Goal: Transaction & Acquisition: Book appointment/travel/reservation

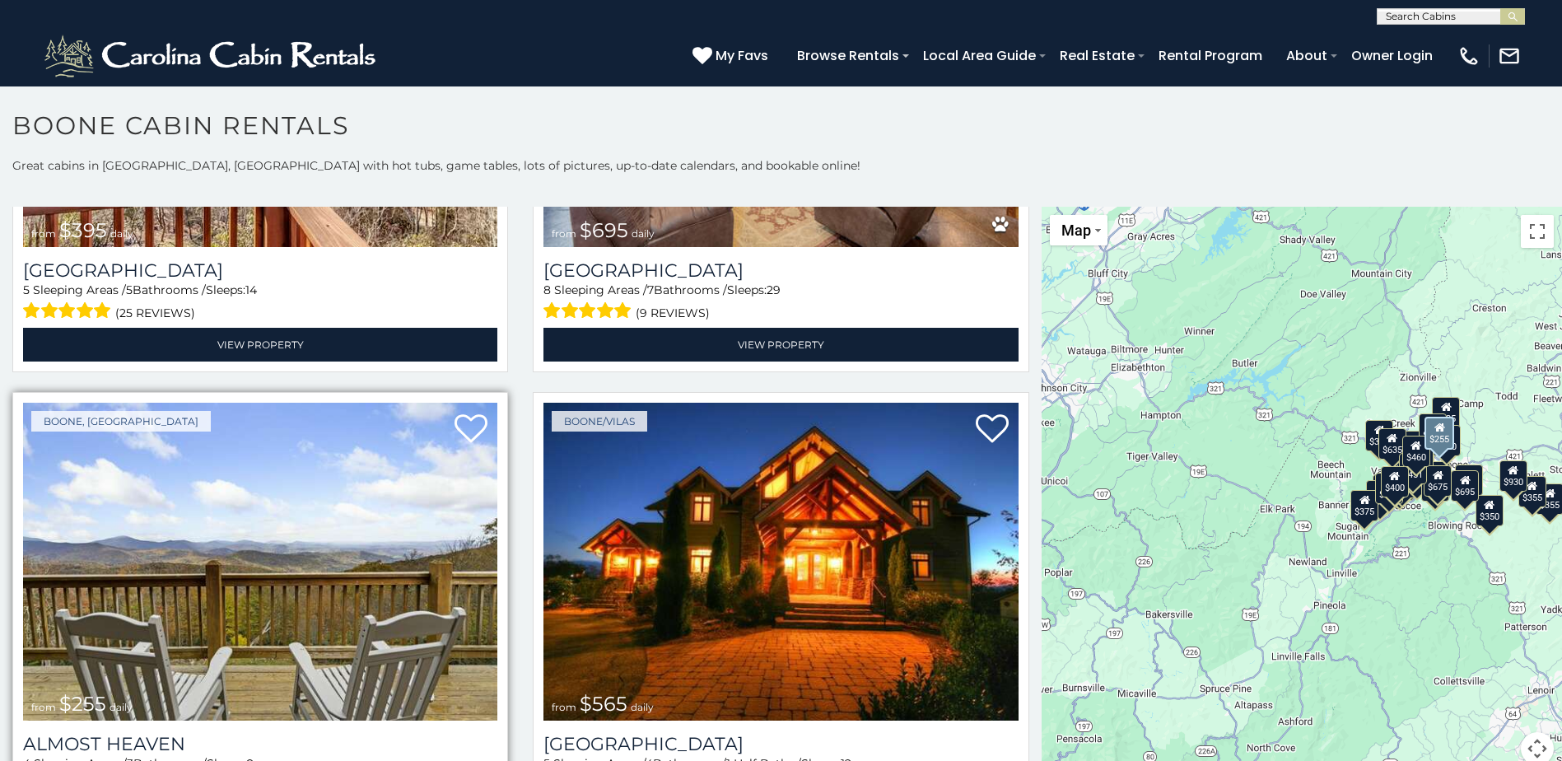
scroll to position [3705, 0]
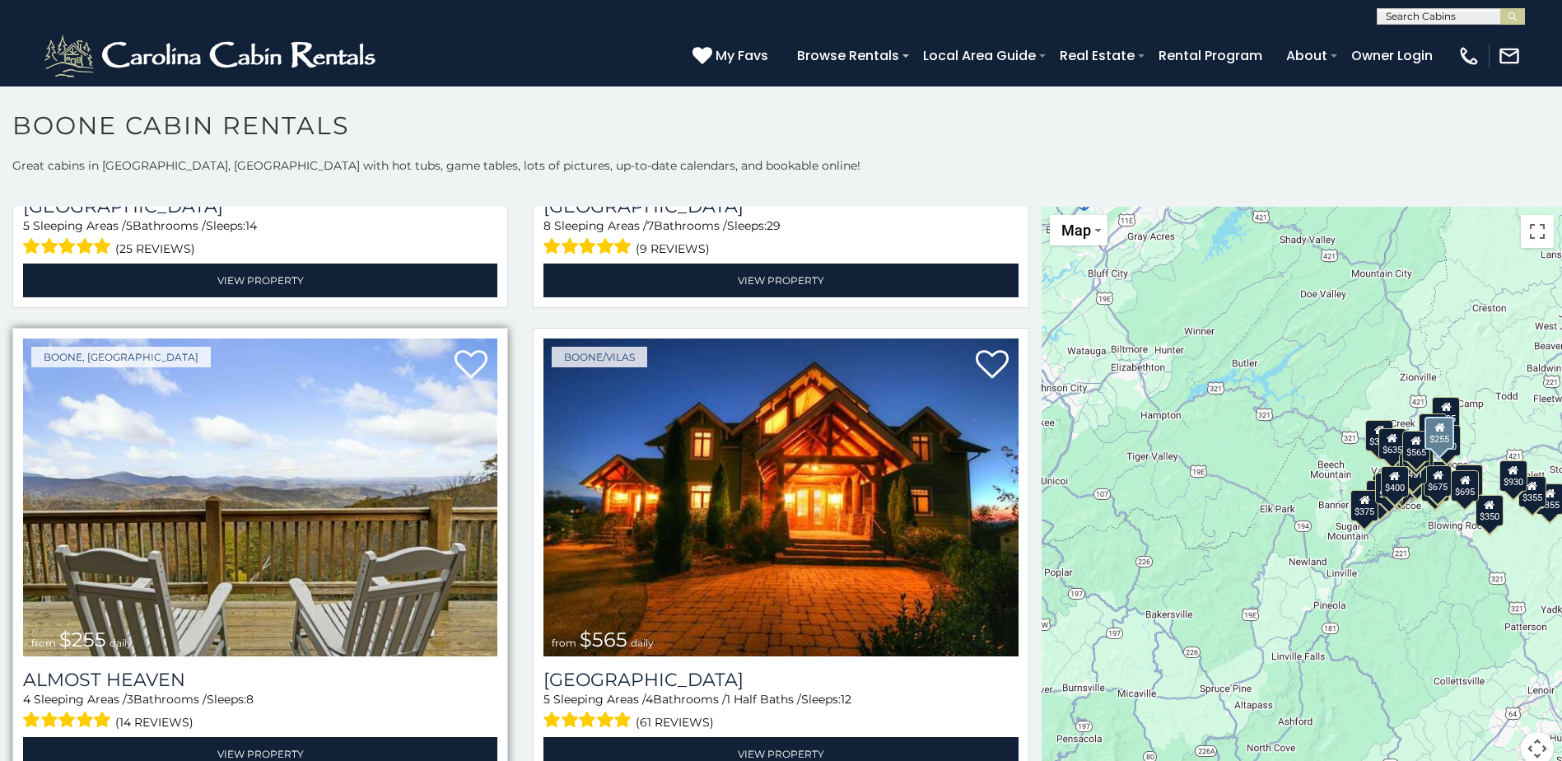
click at [260, 466] on img at bounding box center [260, 497] width 474 height 318
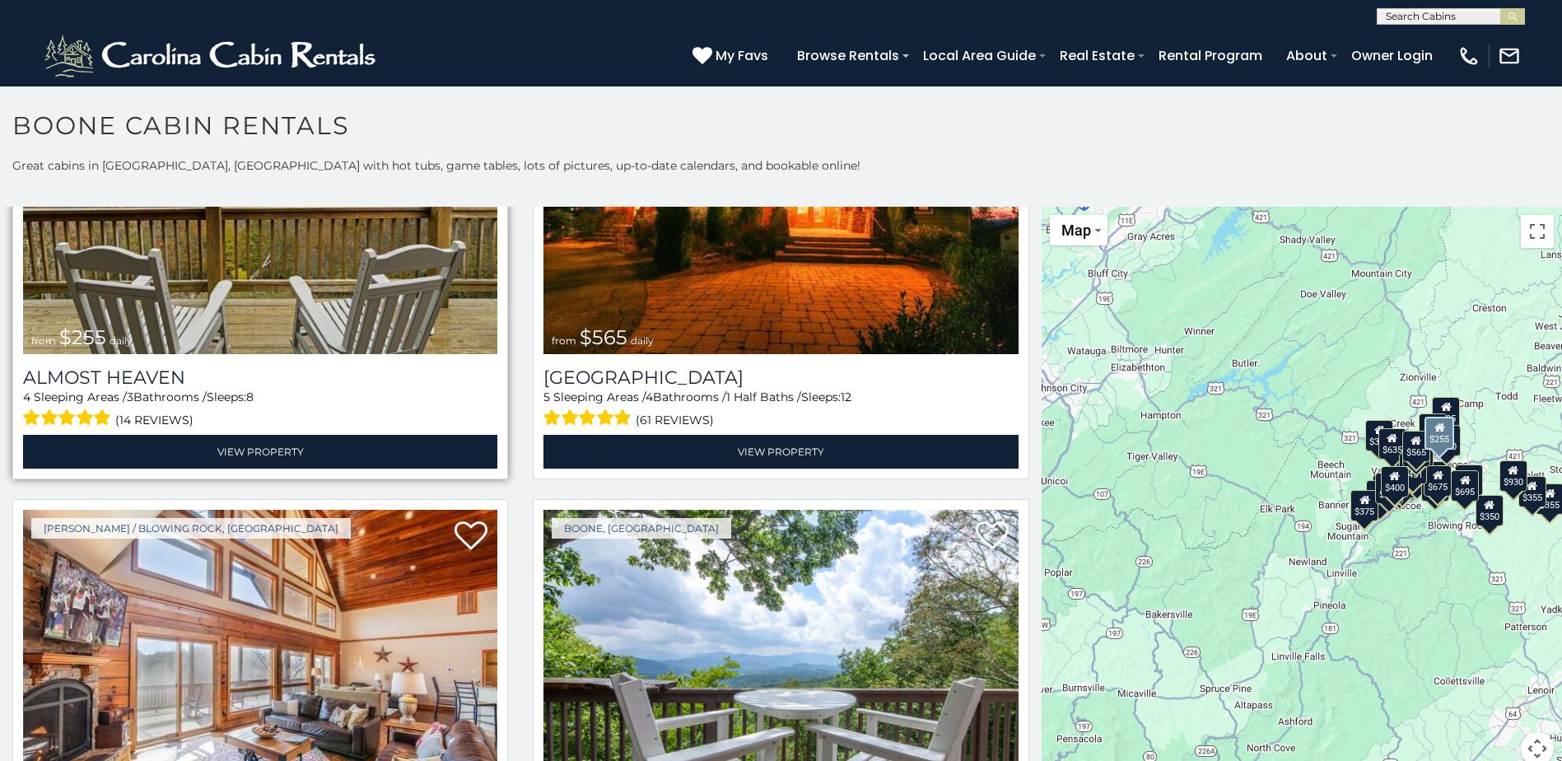
scroll to position [4034, 0]
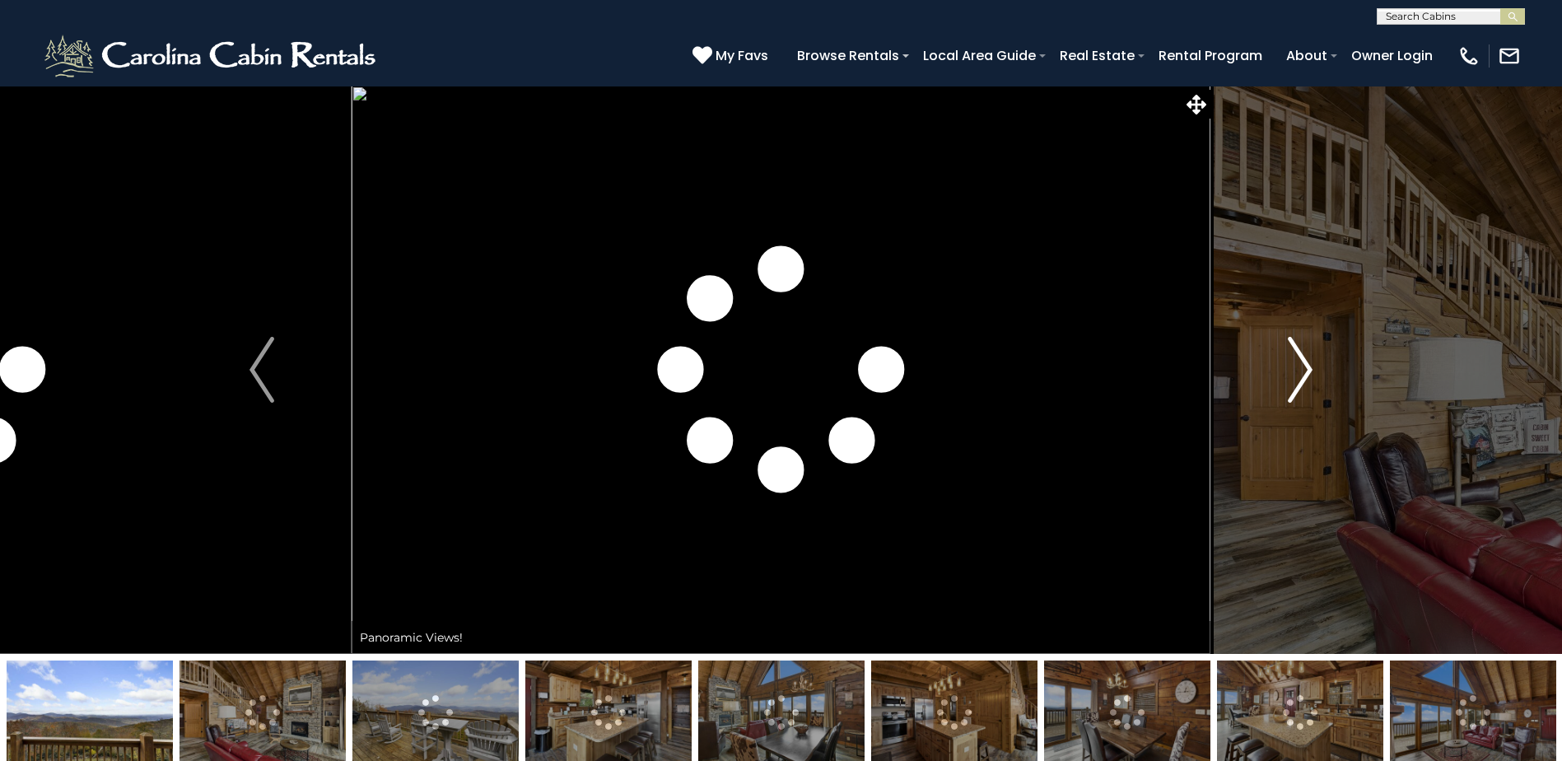
click at [1309, 370] on img "Next" at bounding box center [1300, 370] width 25 height 66
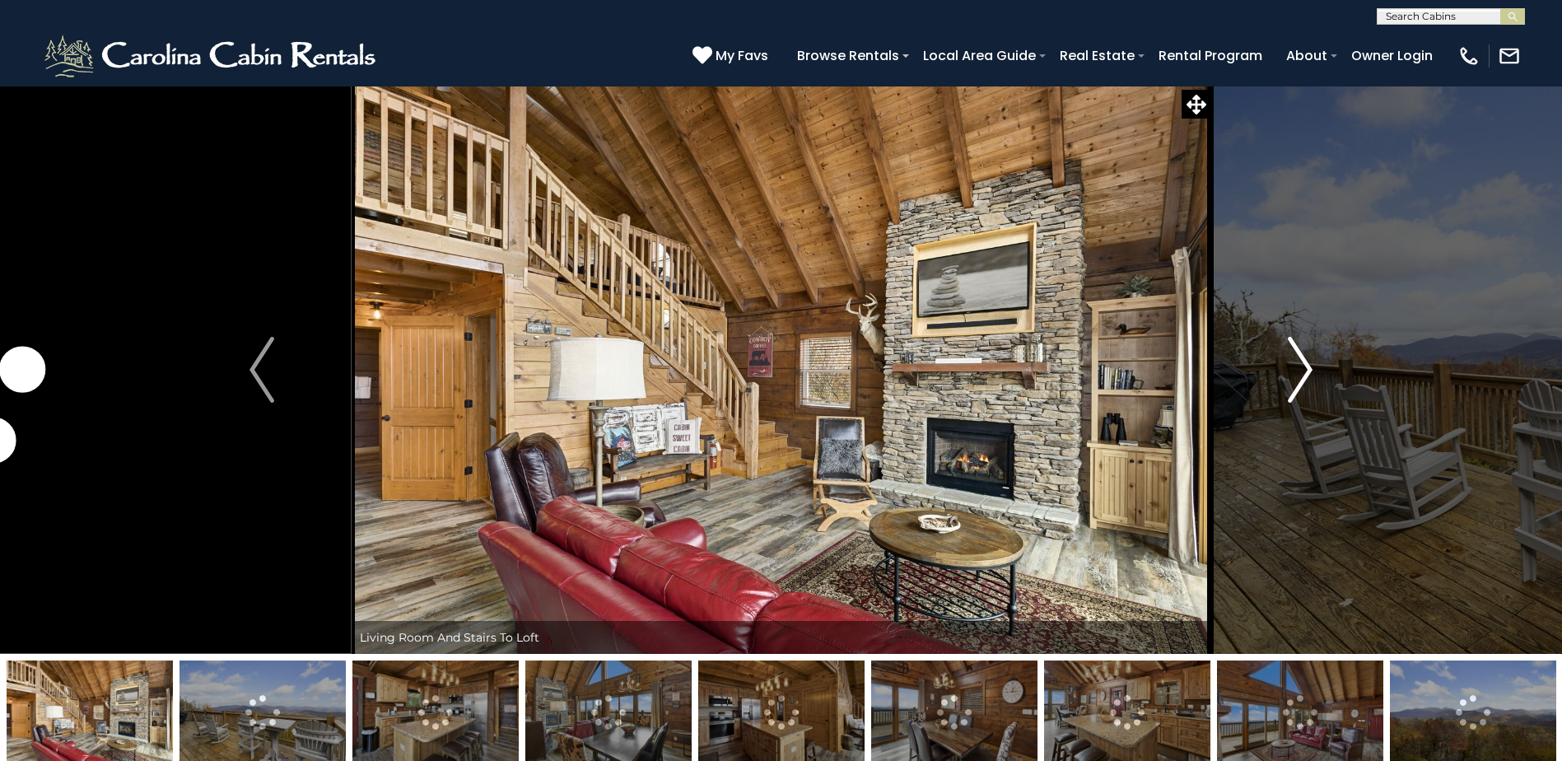
click at [1309, 370] on img "Next" at bounding box center [1300, 370] width 25 height 66
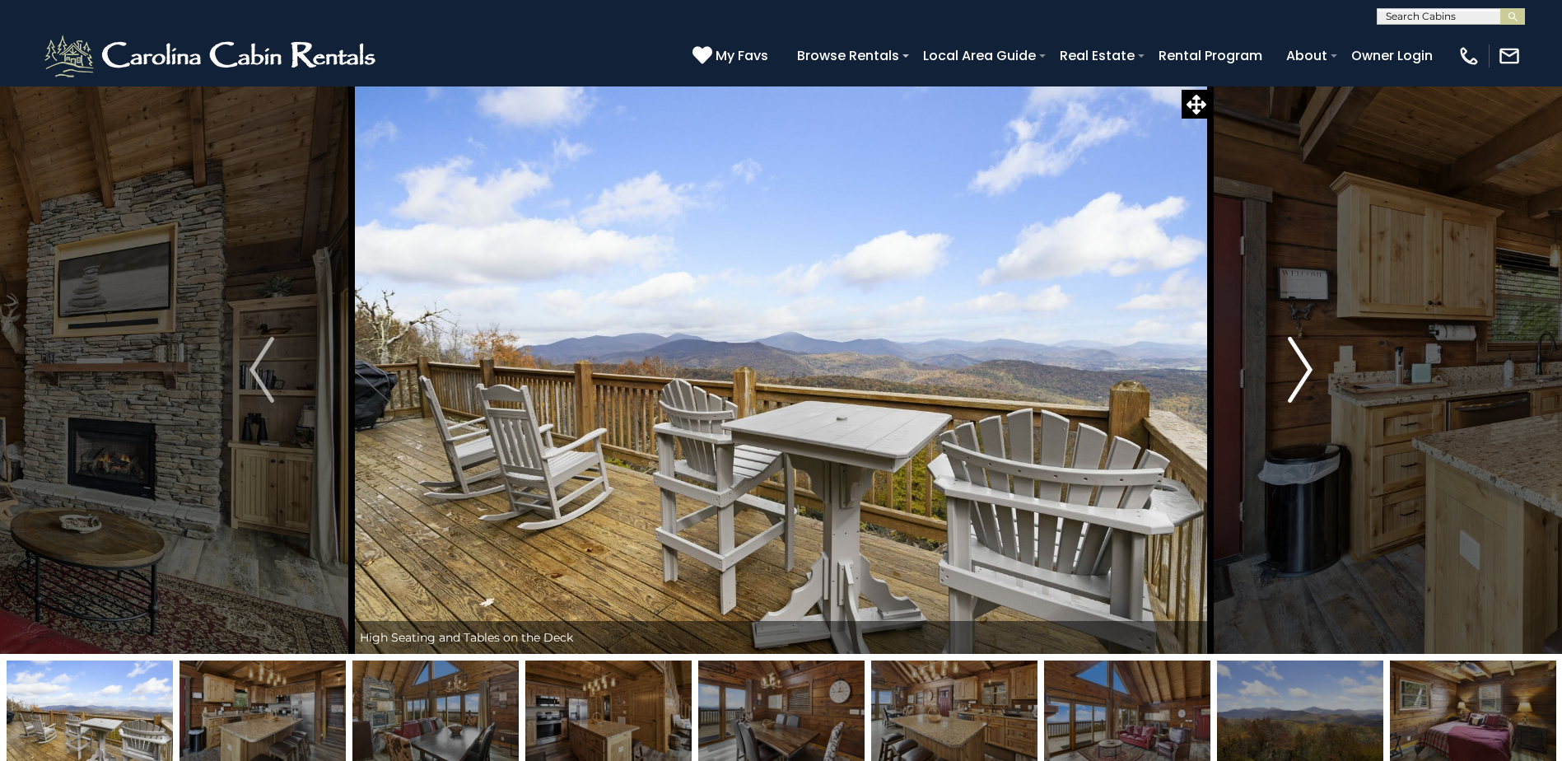
click at [1309, 370] on img "Next" at bounding box center [1300, 370] width 25 height 66
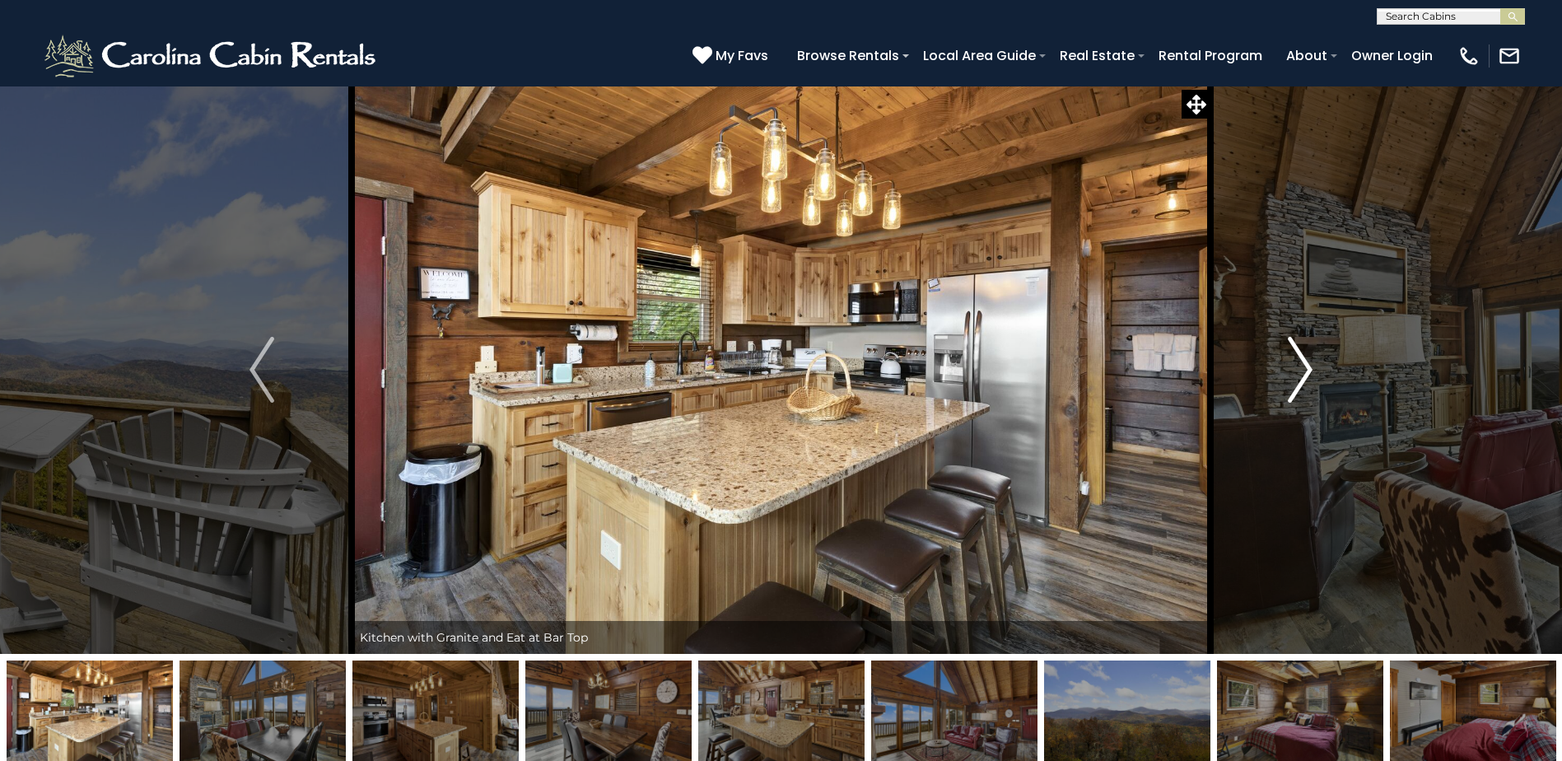
click at [1309, 370] on img "Next" at bounding box center [1300, 370] width 25 height 66
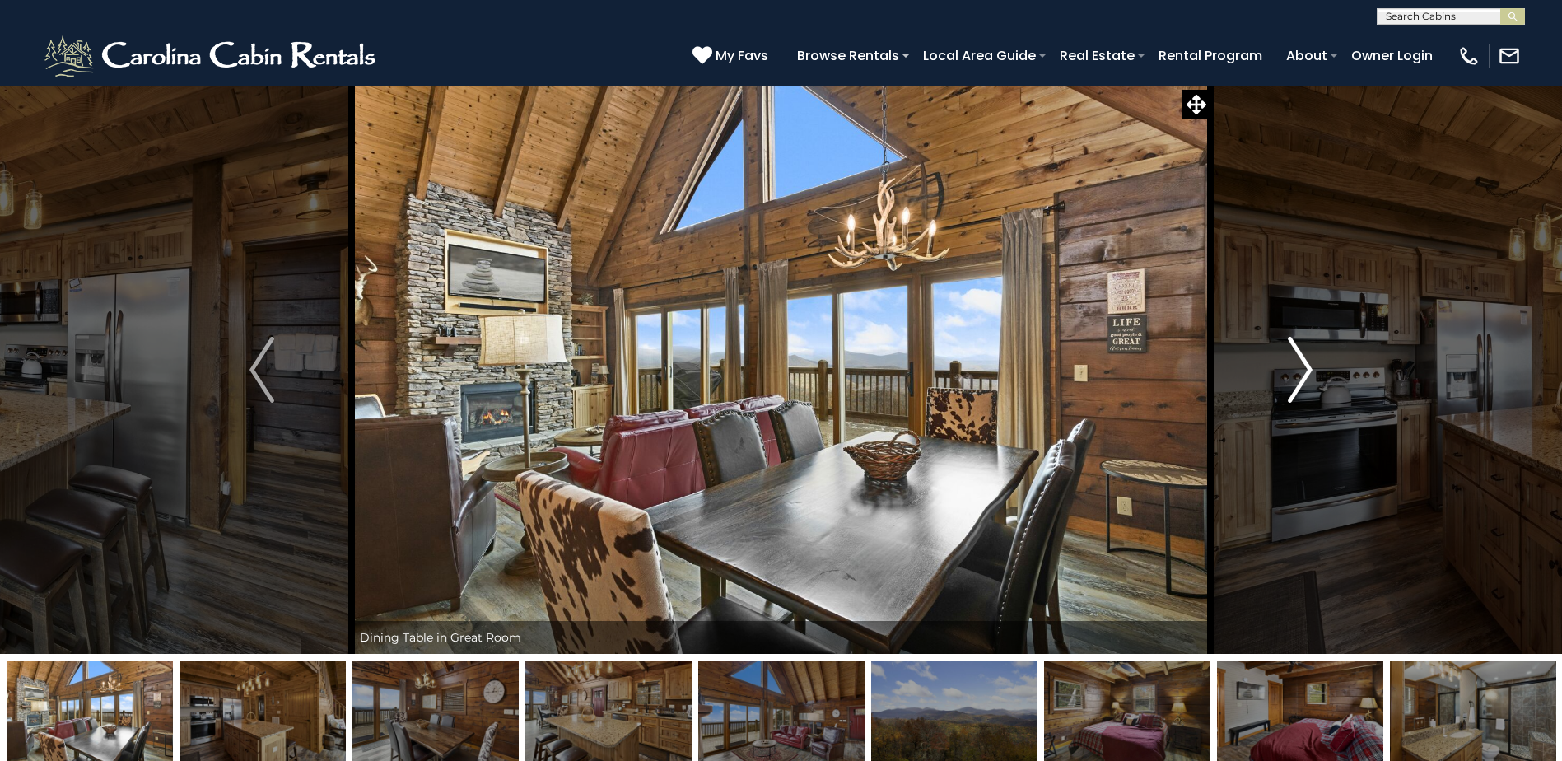
click at [1309, 370] on img "Next" at bounding box center [1300, 370] width 25 height 66
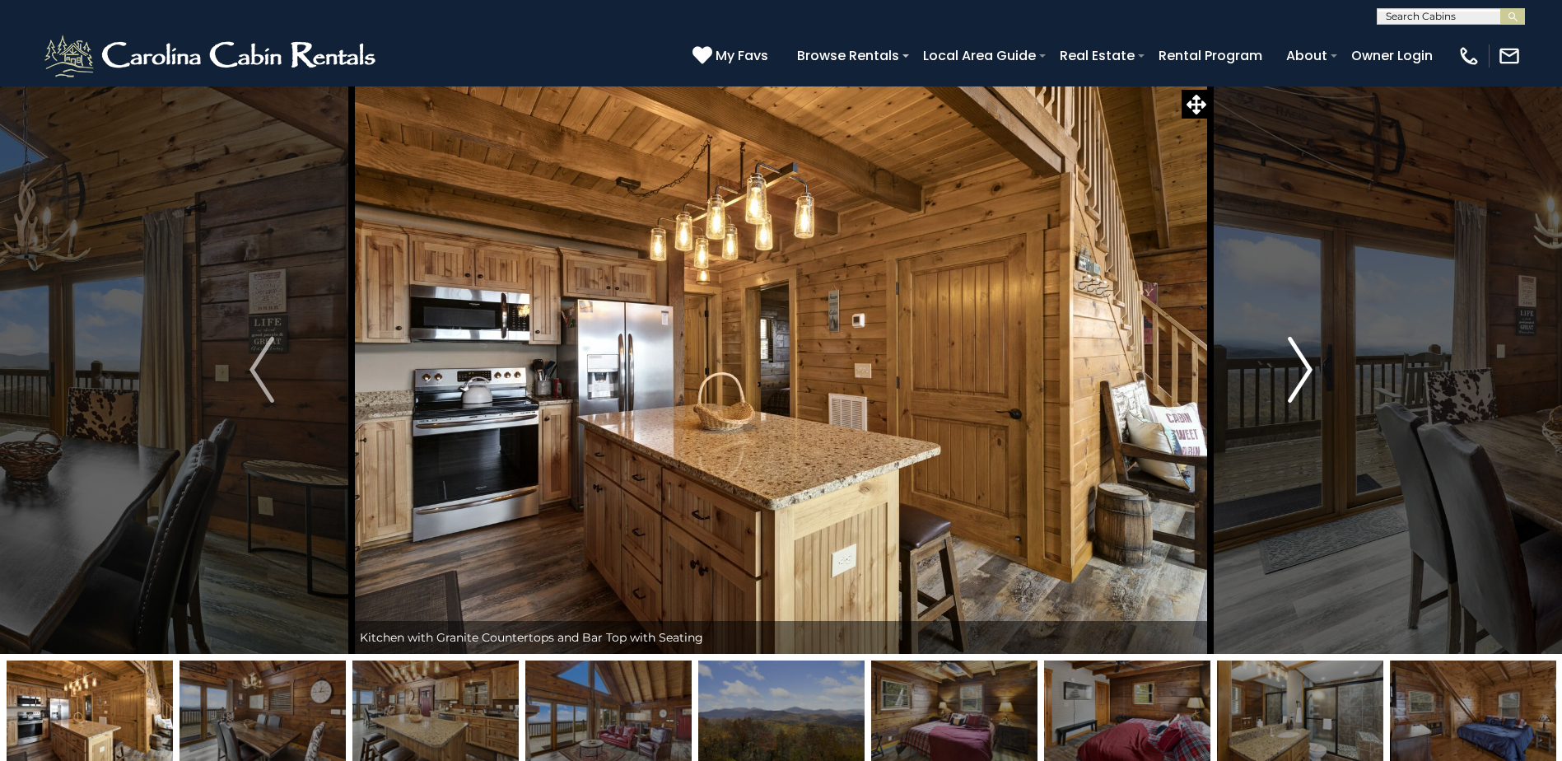
click at [1309, 370] on img "Next" at bounding box center [1300, 370] width 25 height 66
